Goal: Information Seeking & Learning: Learn about a topic

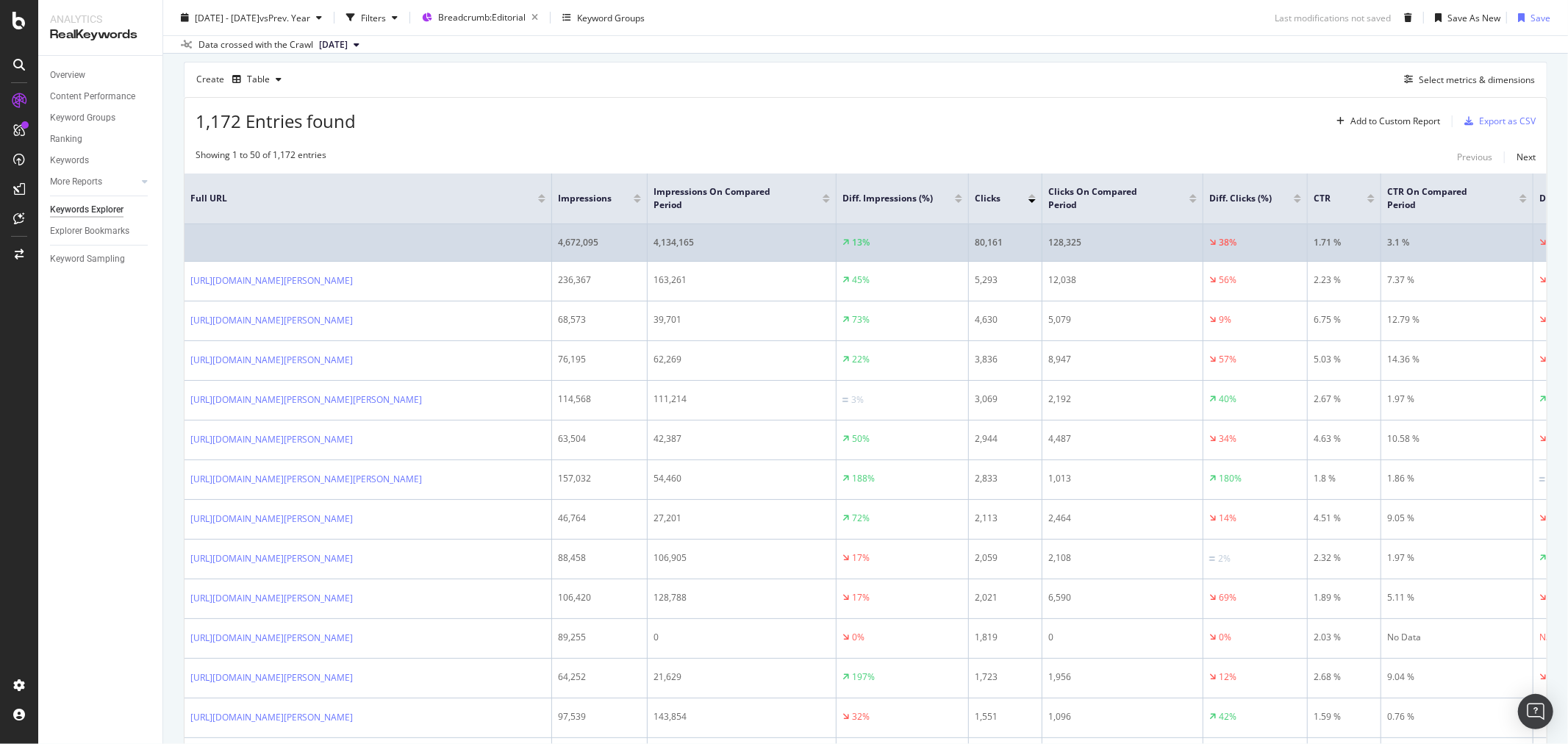
scroll to position [163, 0]
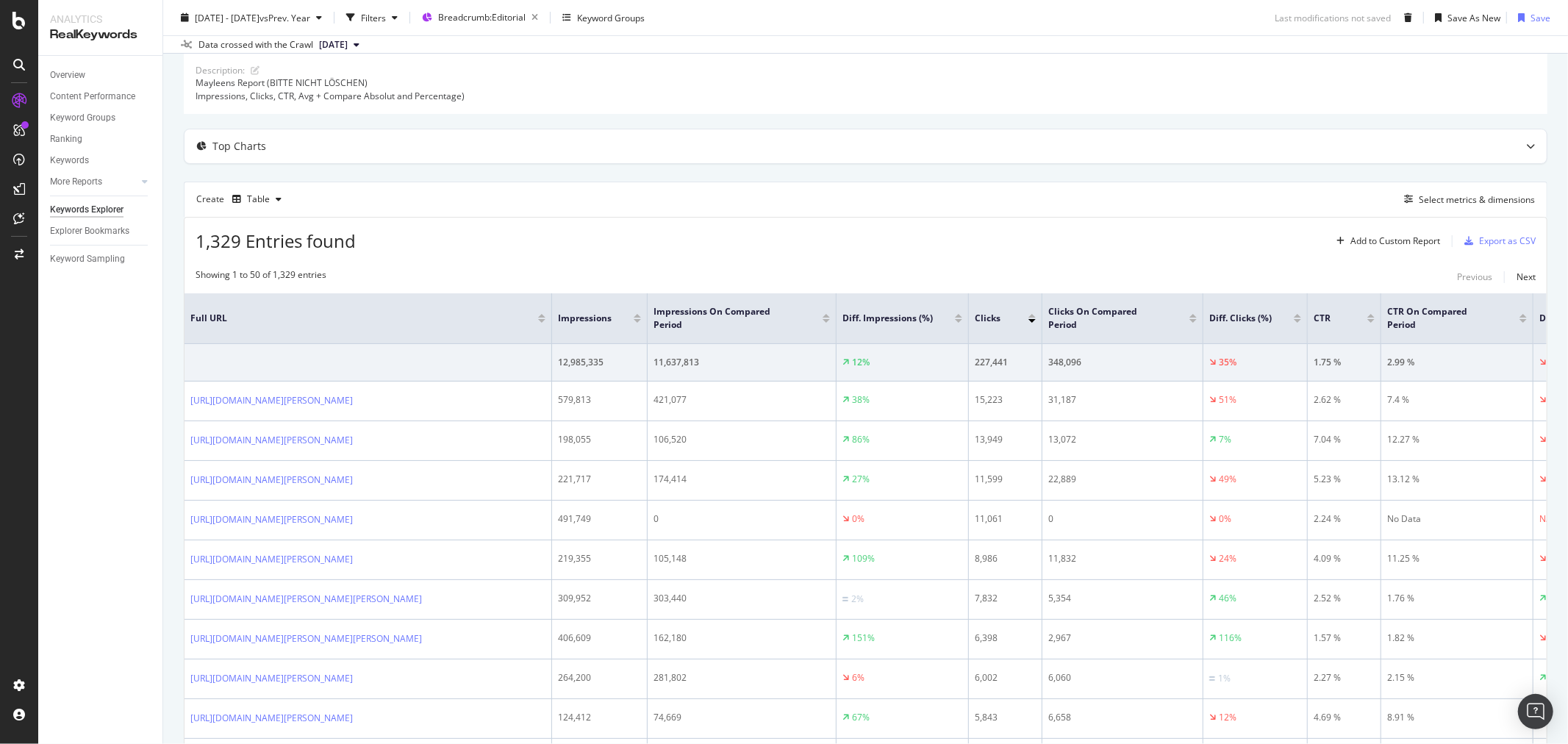
scroll to position [82, 0]
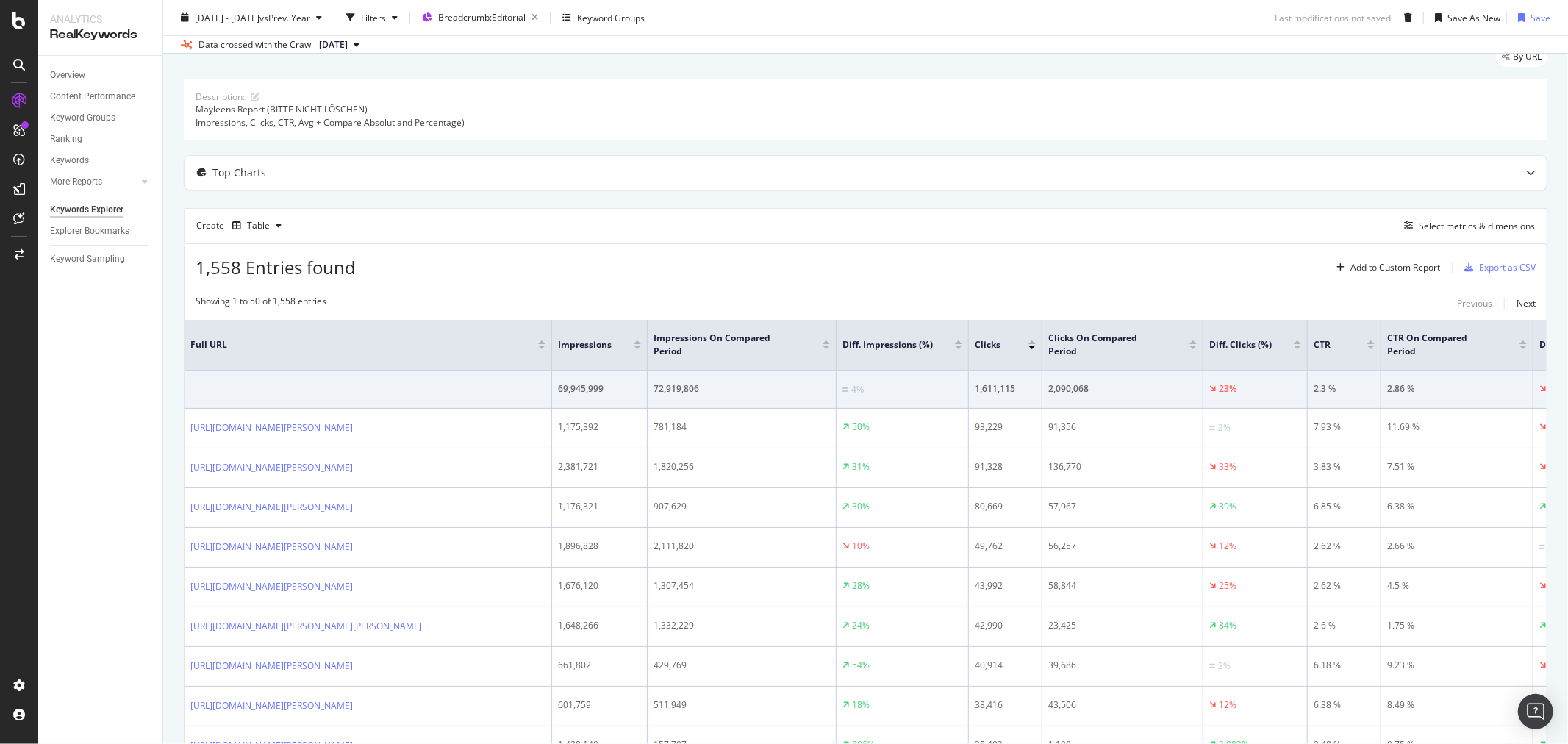
scroll to position [82, 0]
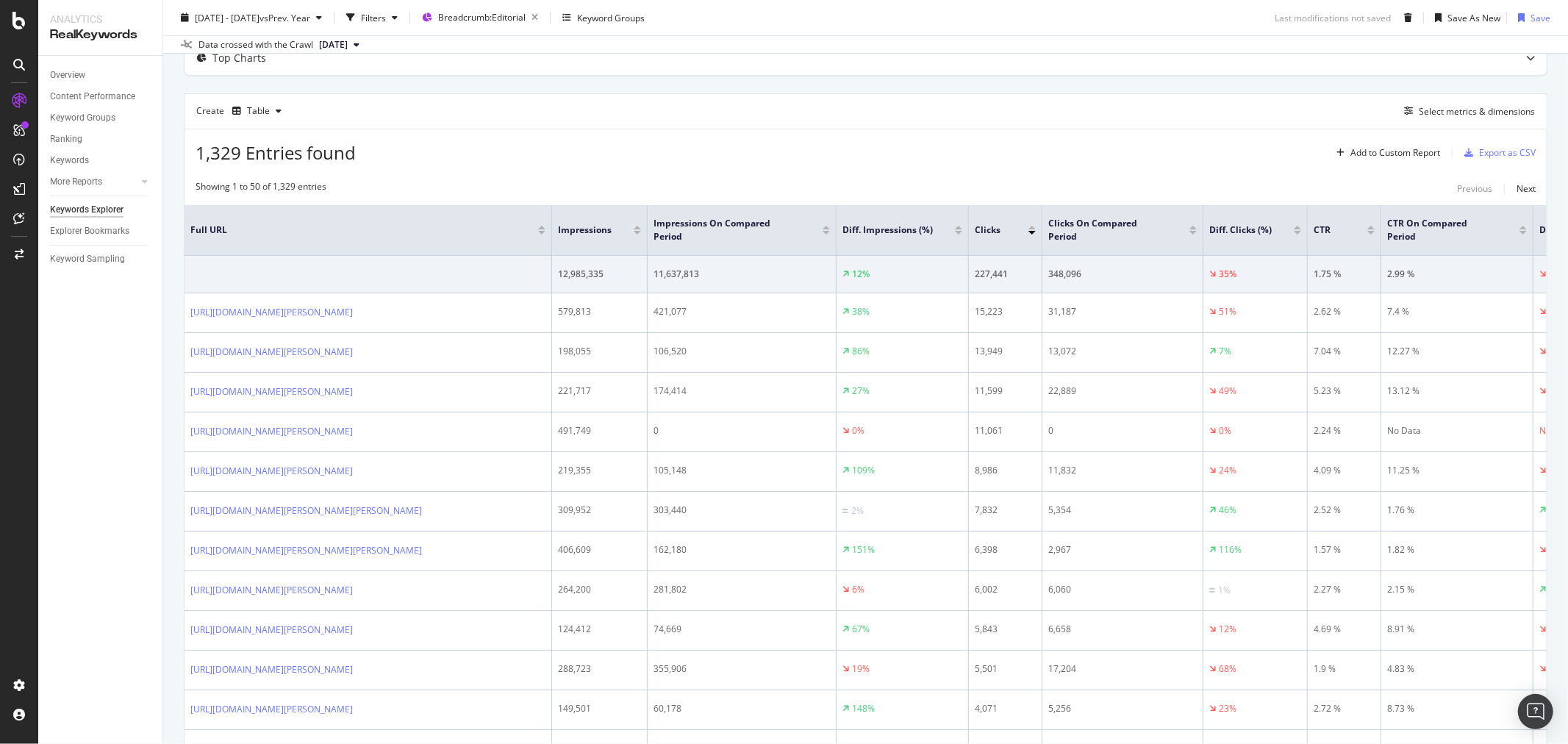
scroll to position [163, 0]
